Goal: Communication & Community: Answer question/provide support

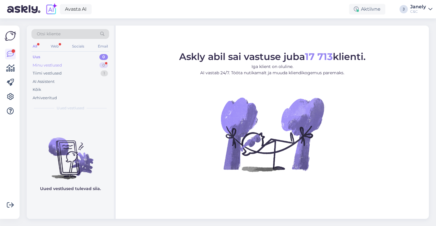
click at [80, 66] on div "Minu vestlused 0" at bounding box center [70, 65] width 78 height 8
click at [78, 75] on div "Tiimi vestlused 1" at bounding box center [70, 73] width 78 height 8
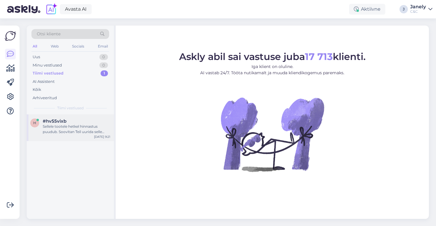
click at [77, 123] on div "#hv55vixb" at bounding box center [77, 120] width 68 height 5
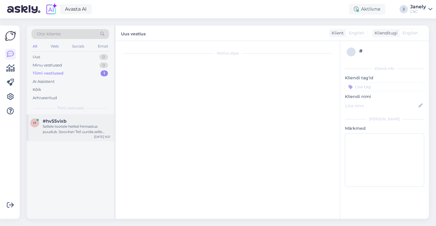
scroll to position [11, 0]
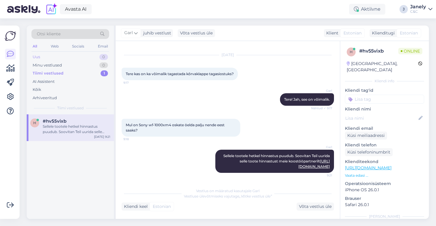
click at [80, 53] on div "Uus 0" at bounding box center [70, 57] width 78 height 8
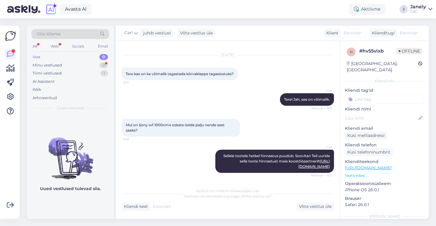
scroll to position [72, 0]
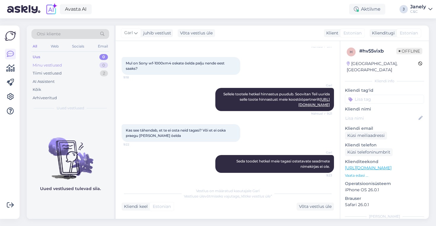
click at [75, 65] on div "Minu vestlused 0" at bounding box center [70, 65] width 78 height 8
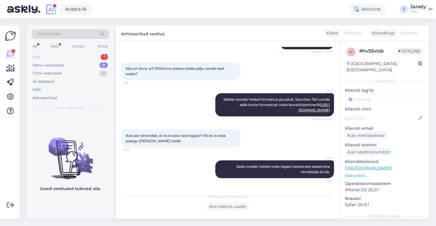
click at [80, 55] on div "Uus 1" at bounding box center [70, 57] width 78 height 8
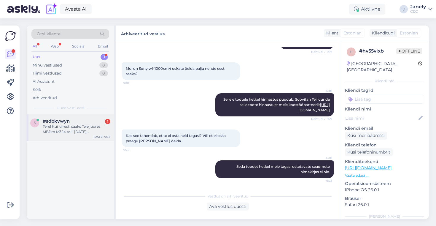
click at [85, 121] on div "#sdbkvwyn 1" at bounding box center [77, 120] width 68 height 5
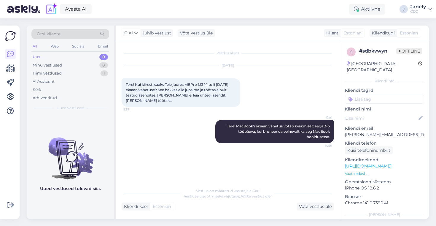
click at [208, 19] on div "Otsi kliente All Web Socials Email Uus 0 Minu vestlused 0 Tiimi vestlused 1 AI …" at bounding box center [229, 121] width 413 height 207
click at [208, 20] on div "Otsi kliente All Web Socials Email Uus 0 Minu vestlused 0 Tiimi vestlused 1 AI …" at bounding box center [229, 121] width 413 height 207
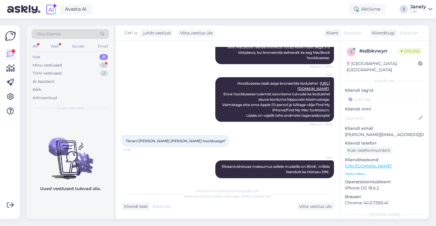
scroll to position [110, 0]
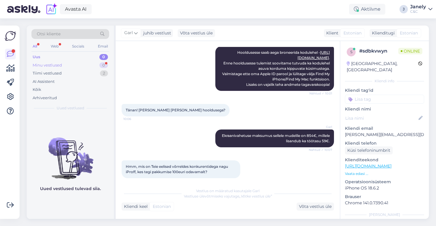
click at [85, 68] on div "Minu vestlused 0" at bounding box center [70, 65] width 78 height 8
click at [78, 79] on div "AI Assistent" at bounding box center [70, 81] width 78 height 8
click at [79, 61] on div "Minu vestlused 0" at bounding box center [70, 65] width 78 height 8
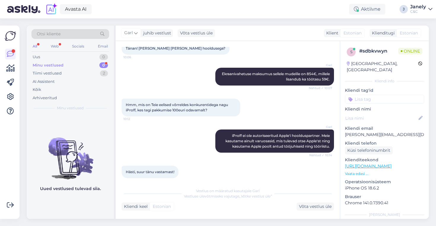
click at [78, 64] on div "Minu vestlused 0" at bounding box center [70, 65] width 78 height 8
click at [70, 74] on div "Tiimi vestlused 2" at bounding box center [70, 73] width 78 height 8
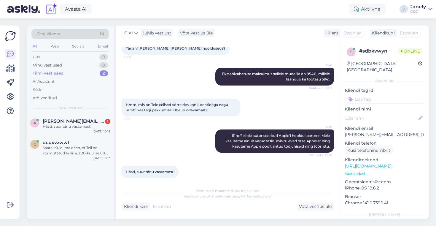
click at [241, 19] on div "Otsi kliente All Web Socials Email Uus 0 Minu vestlused 0 Tiimi vestlused 2 AI …" at bounding box center [229, 121] width 413 height 207
click at [91, 129] on div "a artur.pata@gmail.com 1 Hästi, suur tänu vastamast! Oct 15 10:16" at bounding box center [70, 124] width 87 height 21
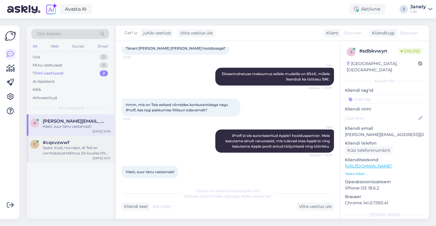
click at [90, 146] on div "Saate. Kuid, ma näen, et Teil on vormistatud tellimus 20-kuulise 0% intress kam…" at bounding box center [77, 150] width 68 height 11
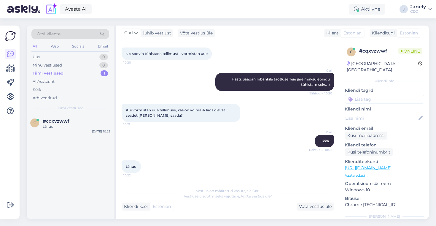
scroll to position [465, 0]
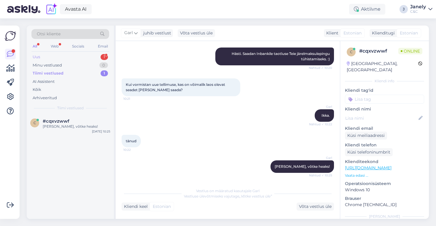
click at [88, 56] on div "Uus 1" at bounding box center [70, 57] width 78 height 8
click at [88, 57] on div "Uus 1" at bounding box center [70, 57] width 78 height 8
click at [84, 137] on div "y #yverdpsi 1 Tere!! Ma soetasin teie käest kaks aastat tagasi uue iphone'i läb…" at bounding box center [70, 127] width 87 height 27
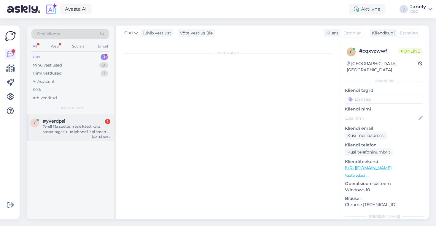
scroll to position [0, 0]
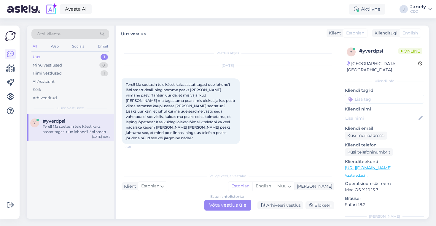
click at [145, 12] on div "Avasta AI Aktiivne J Janely C&C" at bounding box center [218, 9] width 436 height 18
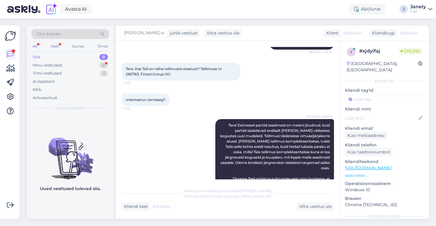
scroll to position [380, 0]
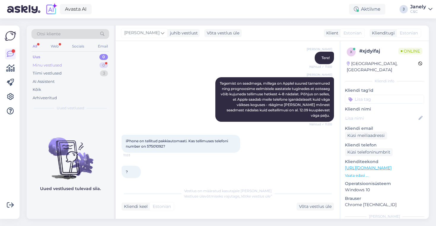
click at [70, 64] on div "Minu vestlused 0" at bounding box center [70, 65] width 78 height 8
click at [67, 72] on div "Tiimi vestlused 3" at bounding box center [70, 73] width 78 height 8
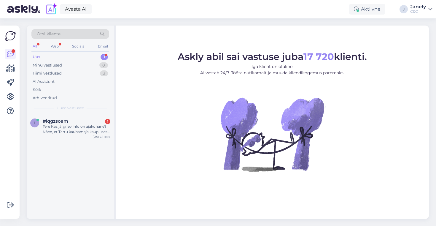
click at [85, 175] on div "l #lqgzsoam 1 Tere Kas järgnev info on ajakohane? Näen, et Tartu kaubamaja kaup…" at bounding box center [70, 166] width 87 height 104
click at [85, 63] on div "Minu vestlused 0" at bounding box center [70, 65] width 78 height 8
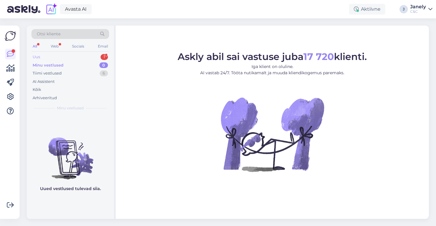
click at [86, 54] on div "Uus 1" at bounding box center [70, 57] width 78 height 8
click at [80, 63] on div "Minu vestlused 0" at bounding box center [70, 65] width 78 height 8
click at [82, 55] on div "Uus 0" at bounding box center [70, 57] width 78 height 8
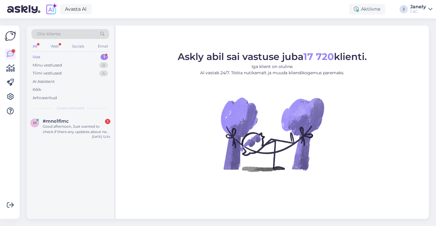
click at [123, 18] on div "Avasta AI Aktiivne J Janely C&C" at bounding box center [218, 9] width 436 height 18
click at [131, 20] on div "Otsi kliente All Web Socials Email Uus 1 Minu vestlused 0 Tiimi vestlused 4 AI …" at bounding box center [229, 121] width 413 height 207
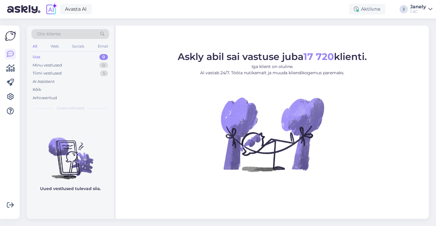
click at [262, 22] on div "Otsi kliente All Web Socials Email Uus 0 Minu vestlused 0 Tiimi vestlused 5 AI …" at bounding box center [229, 121] width 413 height 207
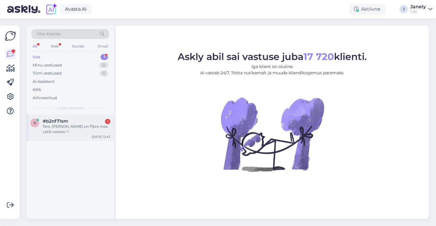
click at [93, 126] on div "Tere. [PERSON_NAME] on 17pro max Letilt ostetav ?" at bounding box center [77, 129] width 68 height 11
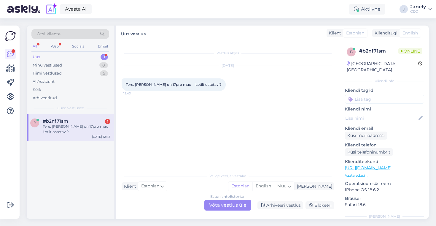
click at [232, 204] on div "Estonian to Estonian Võta vestlus üle" at bounding box center [227, 205] width 47 height 11
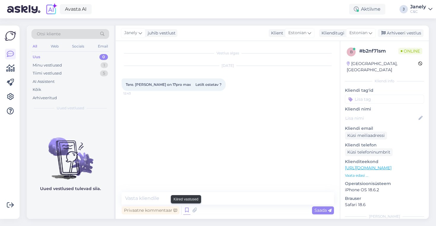
click at [187, 211] on icon at bounding box center [186, 210] width 7 height 9
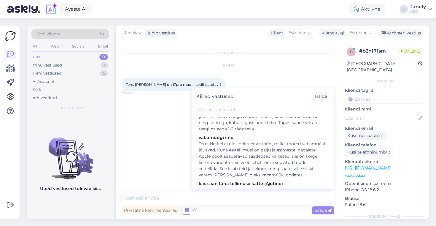
scroll to position [88, 0]
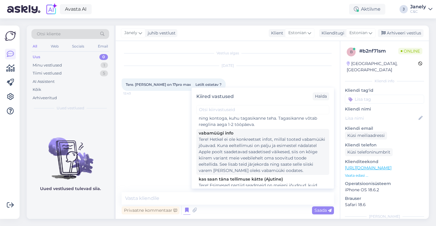
click at [263, 157] on div "Tere! Hetkel ei ole konkreetset infot, millal tooted vabamüüki jõuavad. Kuna ee…" at bounding box center [263, 154] width 128 height 37
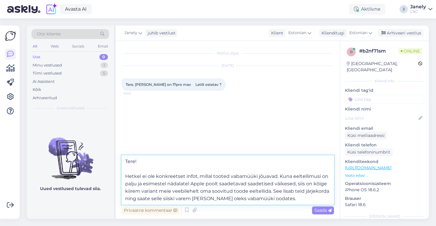
click at [284, 201] on textarea "Tere! Hetkel ei ole konkreetset infot, millal tooted vabamüüki jõuavad. Kuna ee…" at bounding box center [228, 179] width 212 height 49
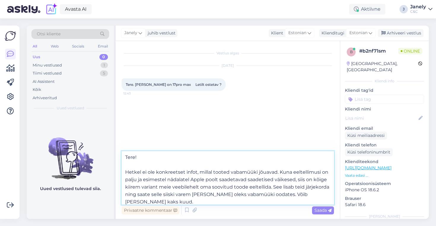
type textarea "Tere! Hetkel ei ole konkreetset infot, millal tooted vabamüüki jõuavad. Kuna ee…"
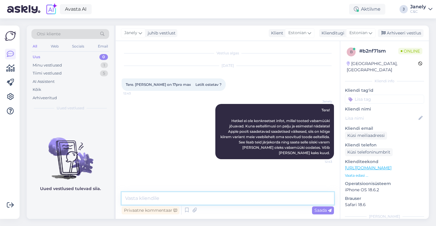
scroll to position [0, 0]
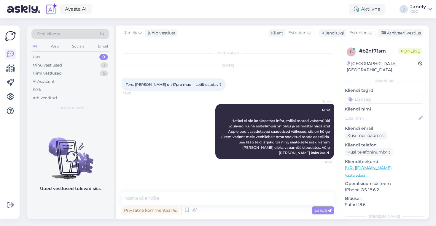
click at [228, 10] on div "Avasta AI Aktiivne J Janely C&C" at bounding box center [218, 9] width 436 height 18
